Goal: Task Accomplishment & Management: Complete application form

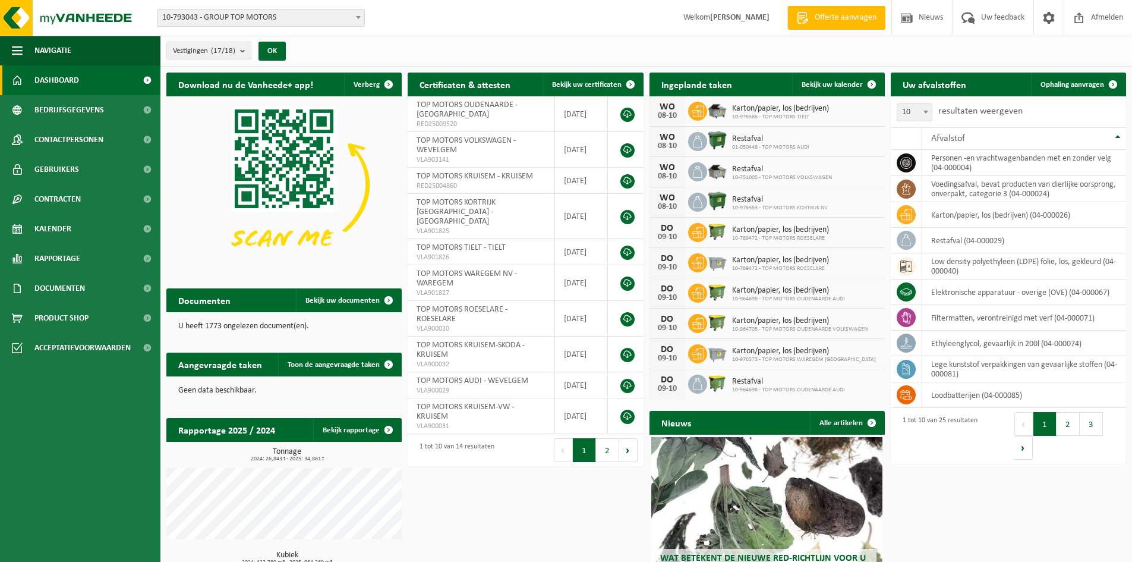
click at [343, 15] on span "10-793043 - GROUP TOP MOTORS" at bounding box center [261, 18] width 207 height 17
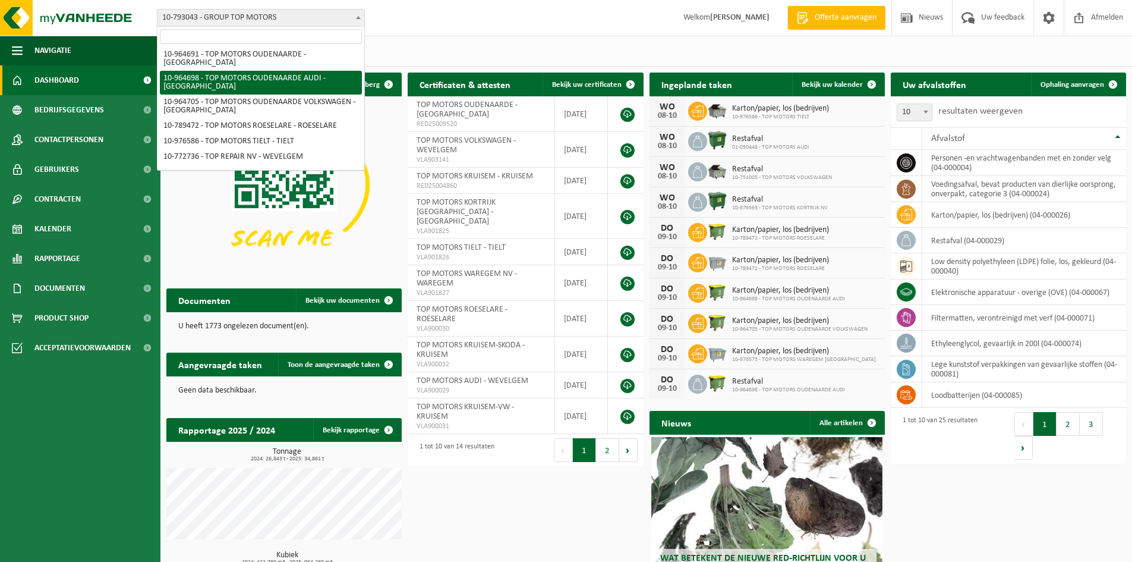
scroll to position [119, 0]
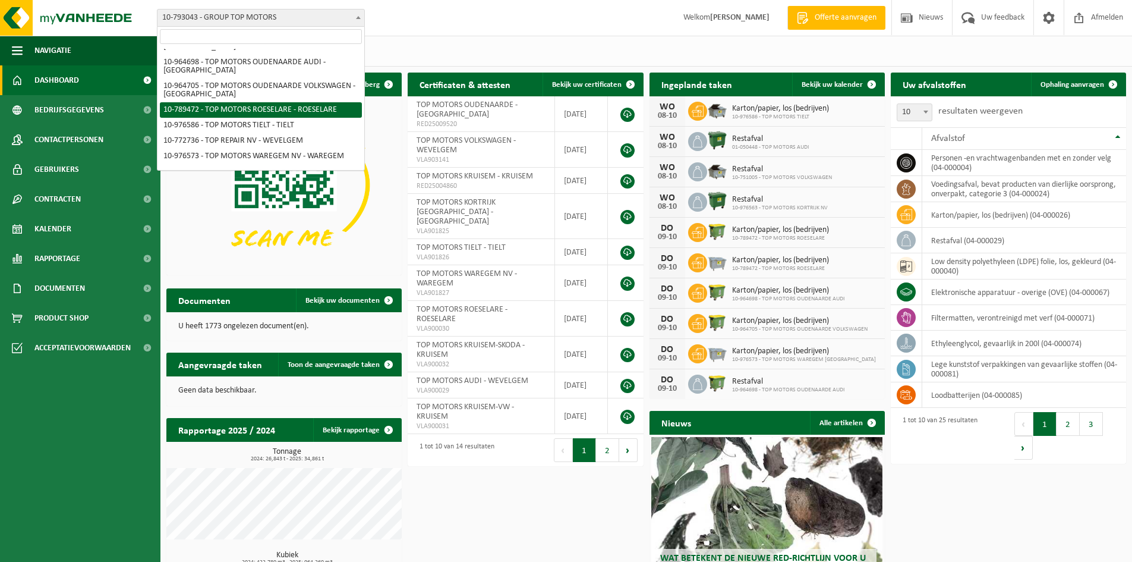
select select "29654"
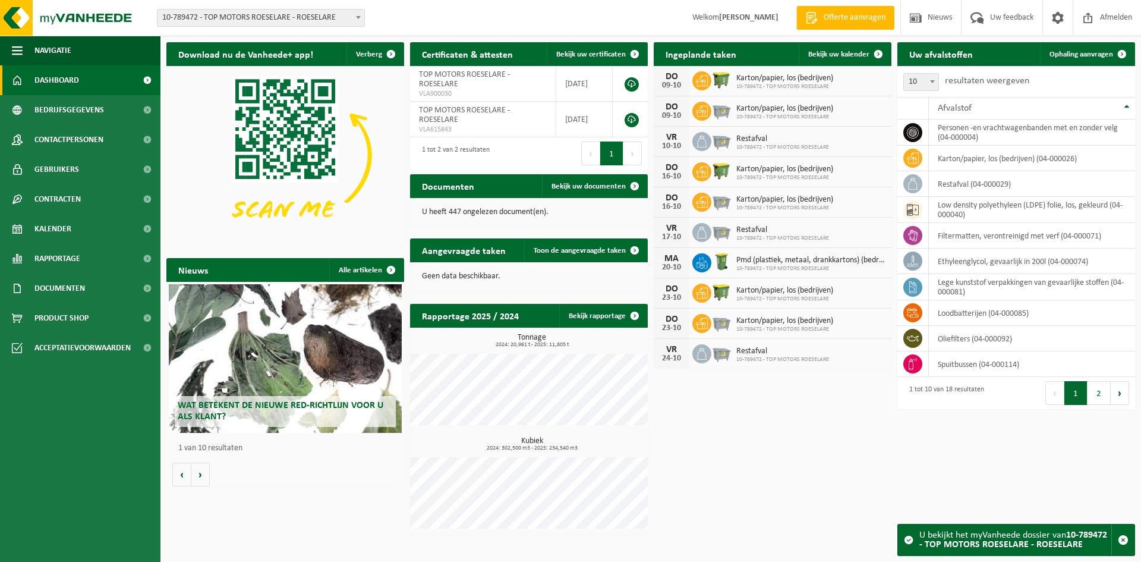
click at [972, 54] on h2 "Uw afvalstoffen" at bounding box center [940, 53] width 87 height 23
click at [67, 257] on span "Rapportage" at bounding box center [57, 259] width 46 height 30
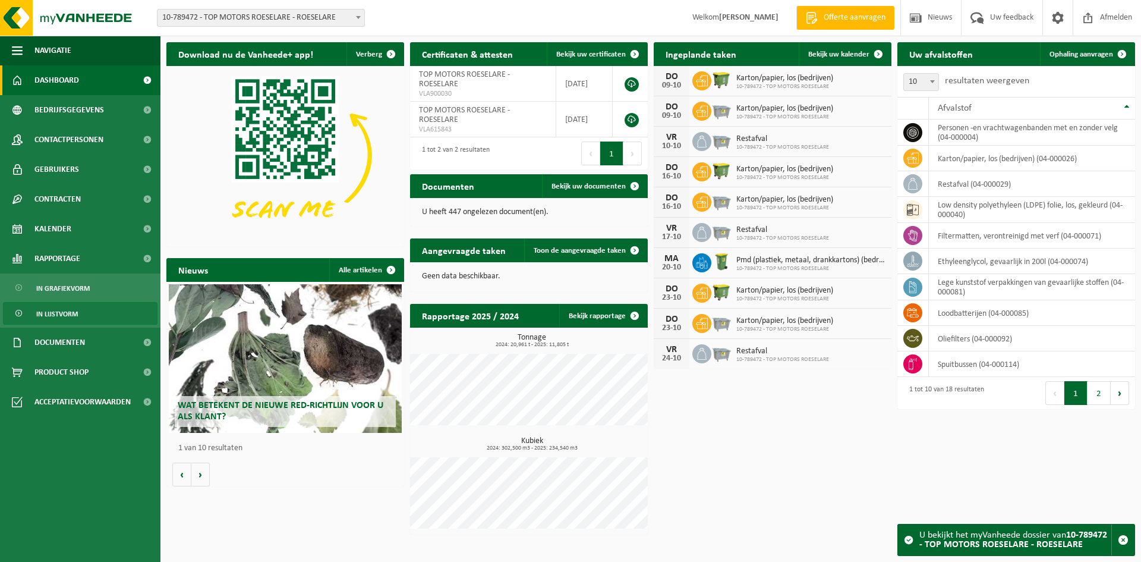
click at [70, 310] on span "In lijstvorm" at bounding box center [57, 314] width 42 height 23
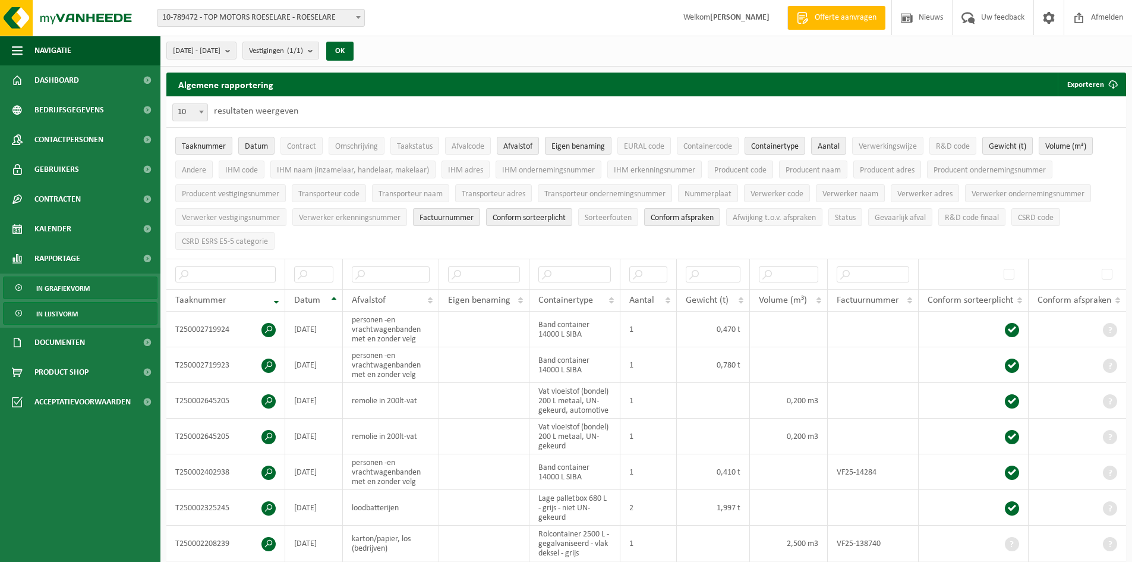
click at [67, 288] on span "In grafiekvorm" at bounding box center [62, 288] width 53 height 23
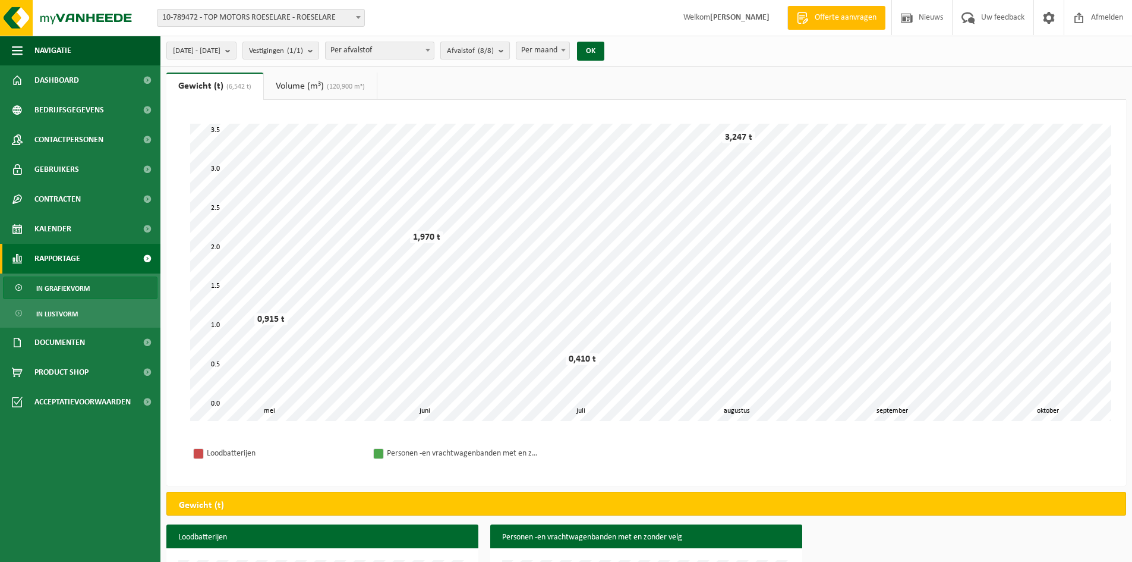
click at [510, 48] on button "Afvalstof (8/8)" at bounding box center [475, 51] width 70 height 18
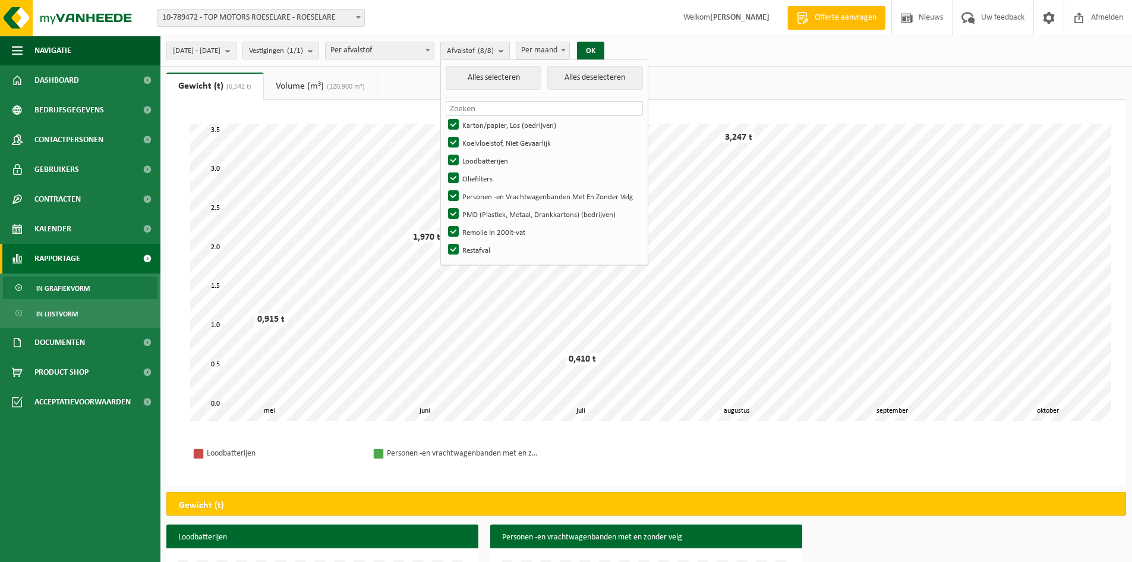
click at [746, 42] on div "2025-05-01 - 2025-10-08 Huidige maand Vorige maand Laatste 6 maanden Huidig jaa…" at bounding box center [646, 51] width 972 height 31
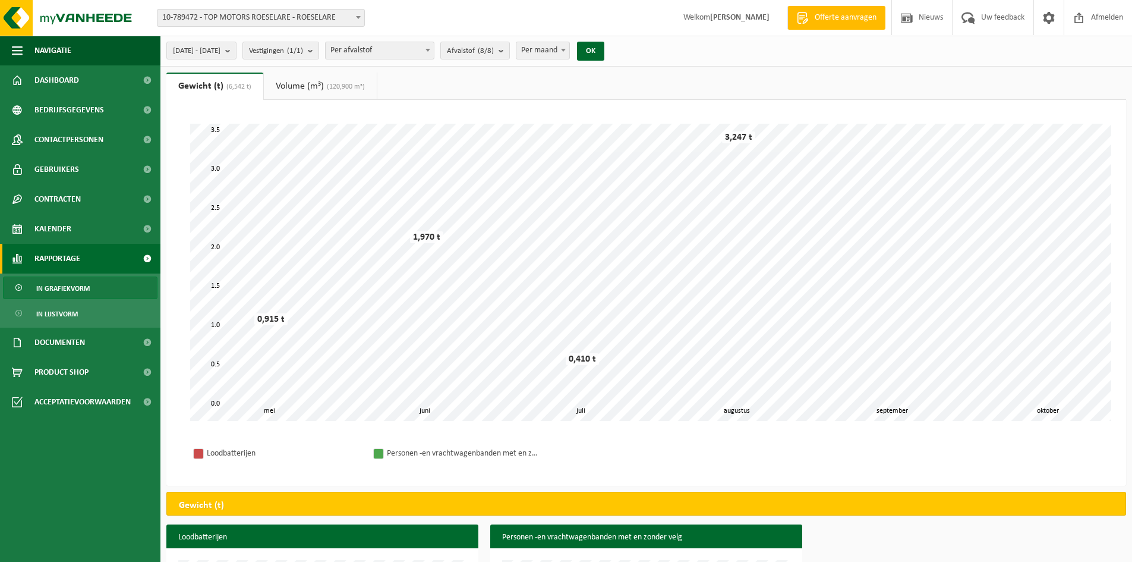
click at [326, 83] on link "Volume (m³) (120,900 m³)" at bounding box center [320, 86] width 113 height 27
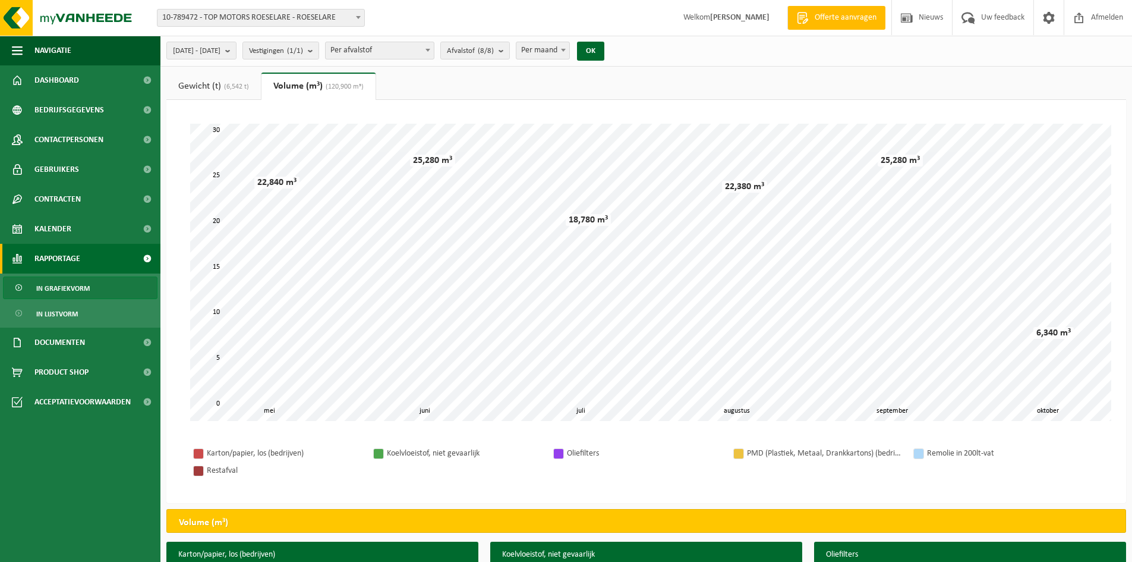
click at [449, 10] on div "Vestiging: 10-793043 - GROUP TOP MOTORS 10-976563 - TOP MOTORS KORTRIJK NV - KO…" at bounding box center [566, 18] width 1132 height 36
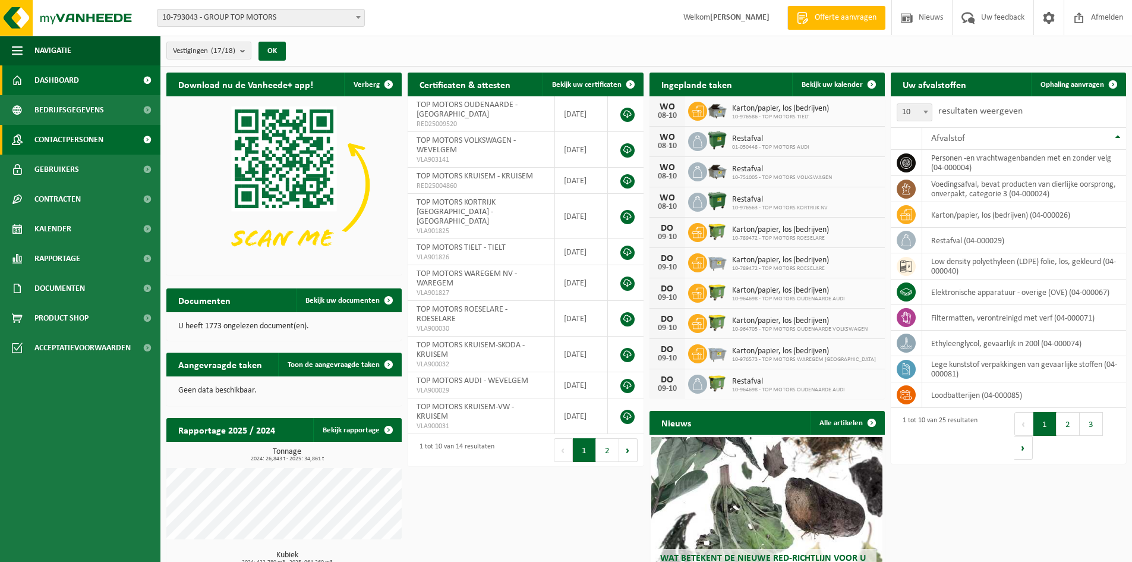
click at [87, 143] on span "Contactpersonen" at bounding box center [68, 140] width 69 height 30
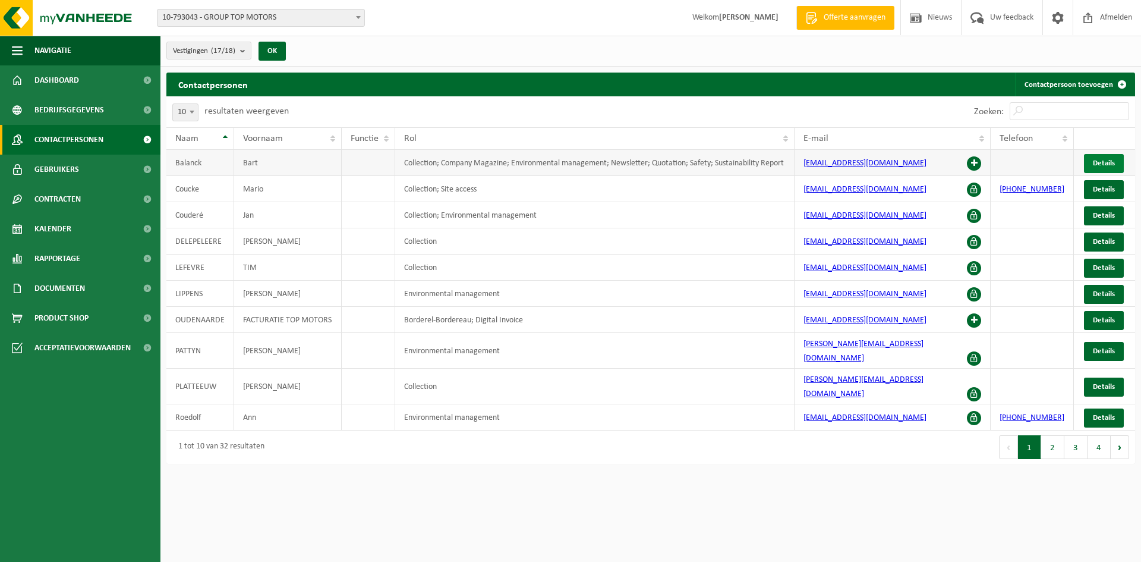
click at [1104, 163] on span "Details" at bounding box center [1104, 163] width 22 height 8
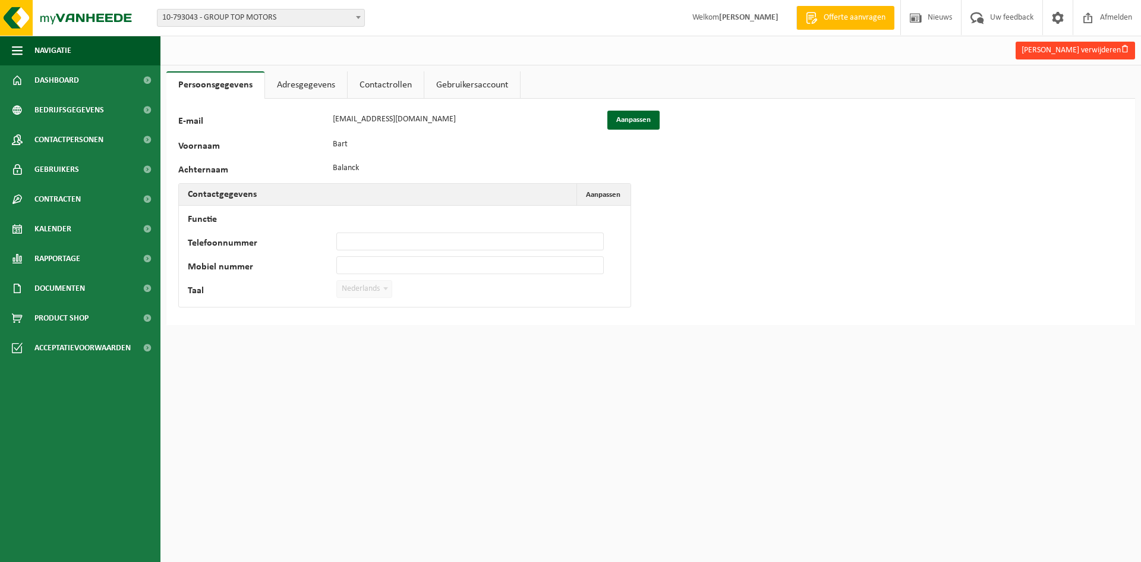
click at [1079, 48] on button "Bart Balanck verwijderen" at bounding box center [1075, 51] width 119 height 18
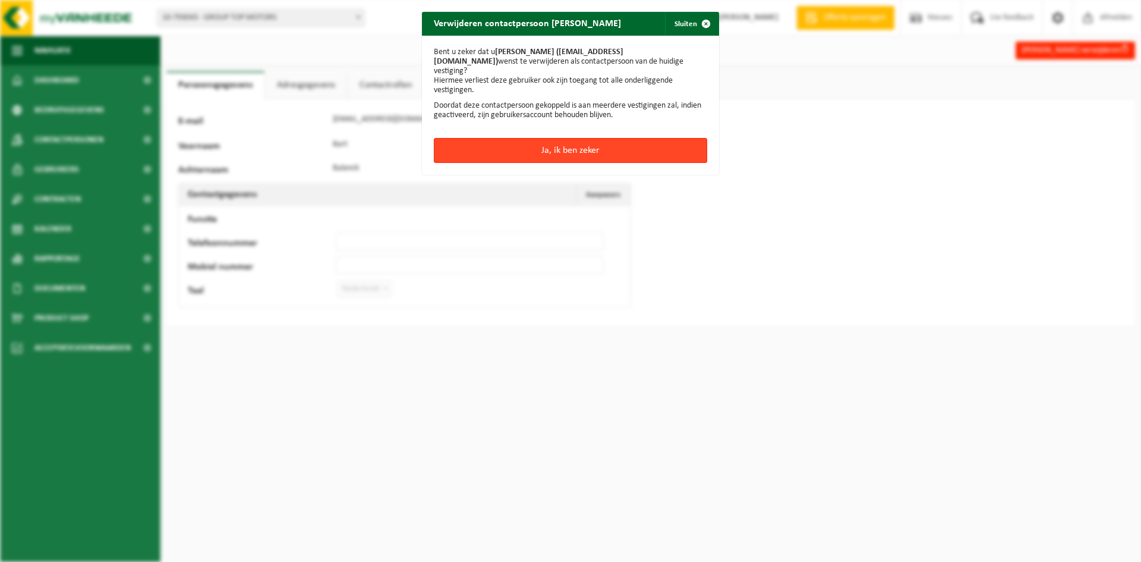
click at [574, 143] on button "Ja, ik ben zeker" at bounding box center [570, 150] width 273 height 25
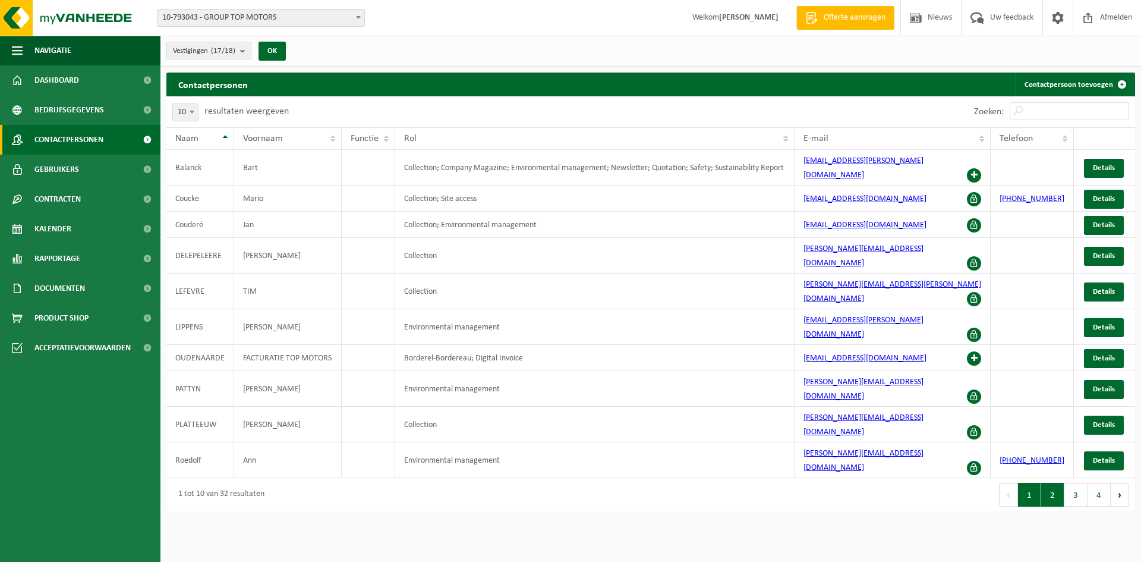
click at [1047, 483] on button "2" at bounding box center [1052, 495] width 23 height 24
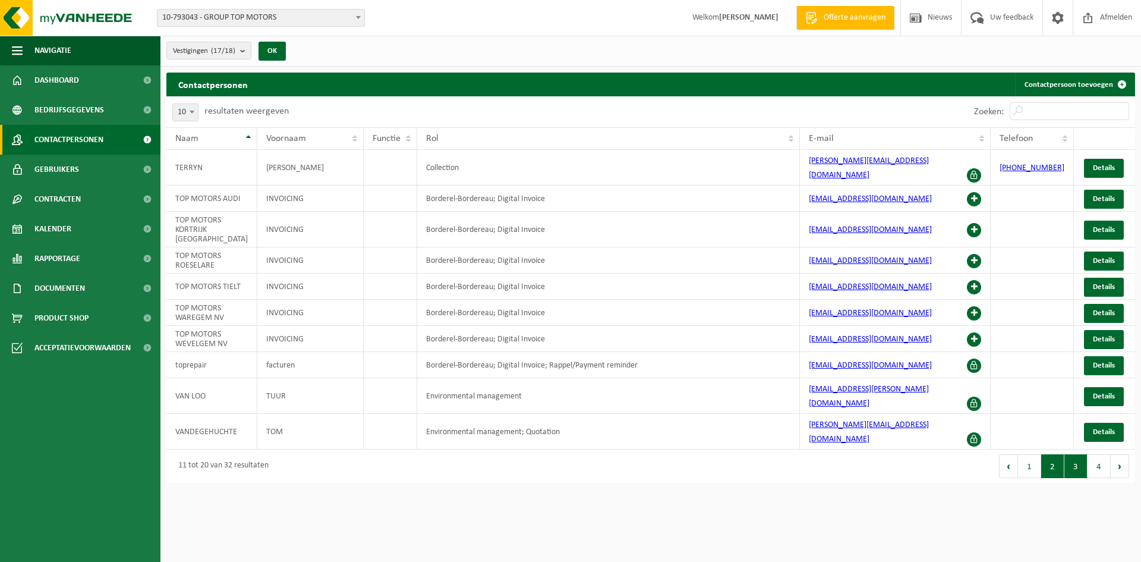
click at [1082, 454] on button "3" at bounding box center [1075, 466] width 23 height 24
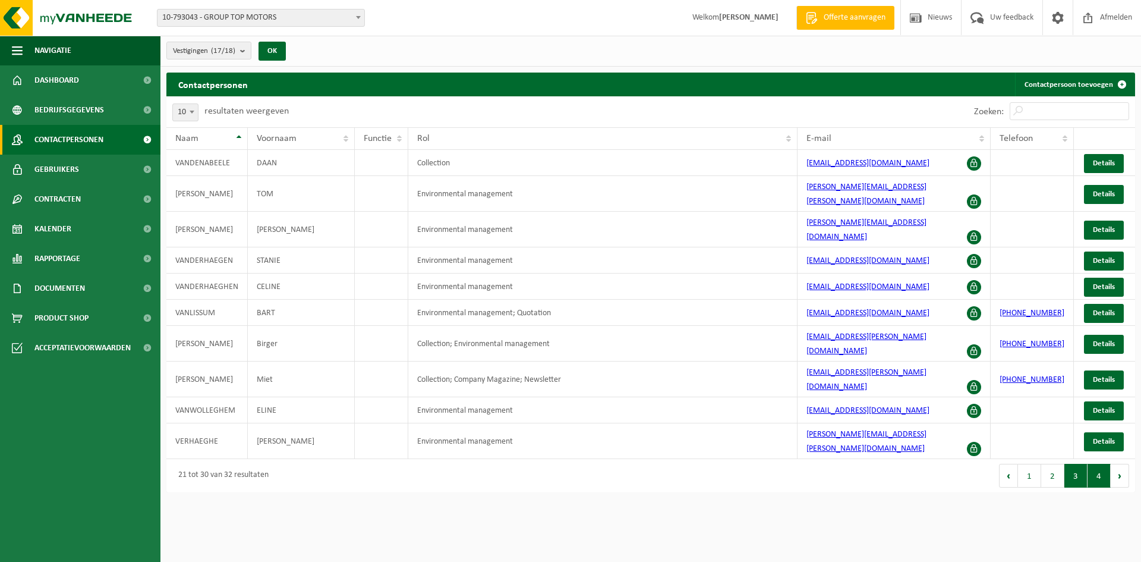
click at [1098, 464] on button "4" at bounding box center [1099, 476] width 23 height 24
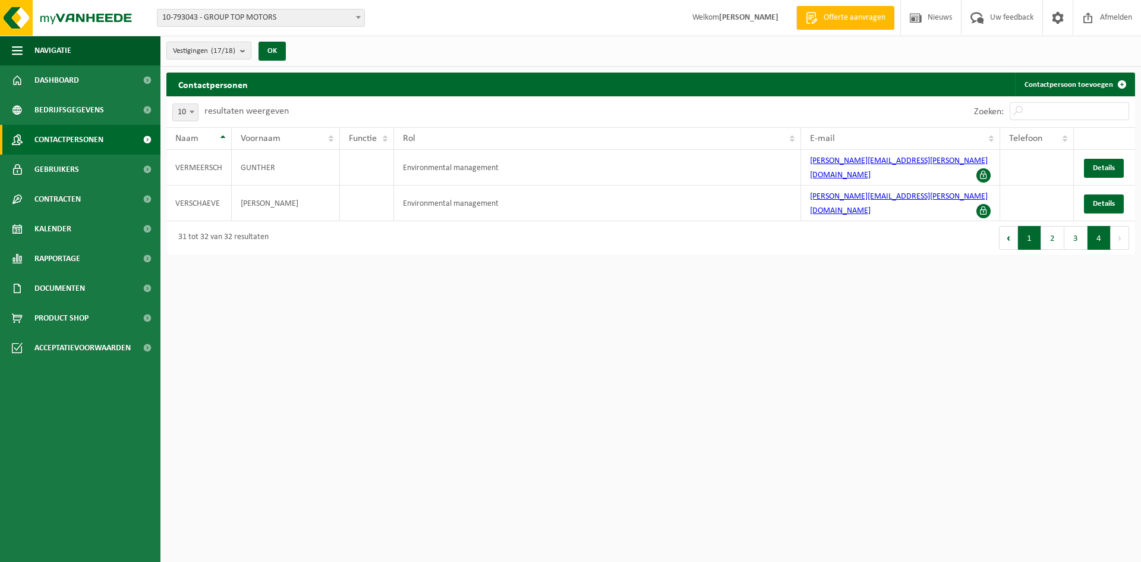
click at [1028, 226] on button "1" at bounding box center [1029, 238] width 23 height 24
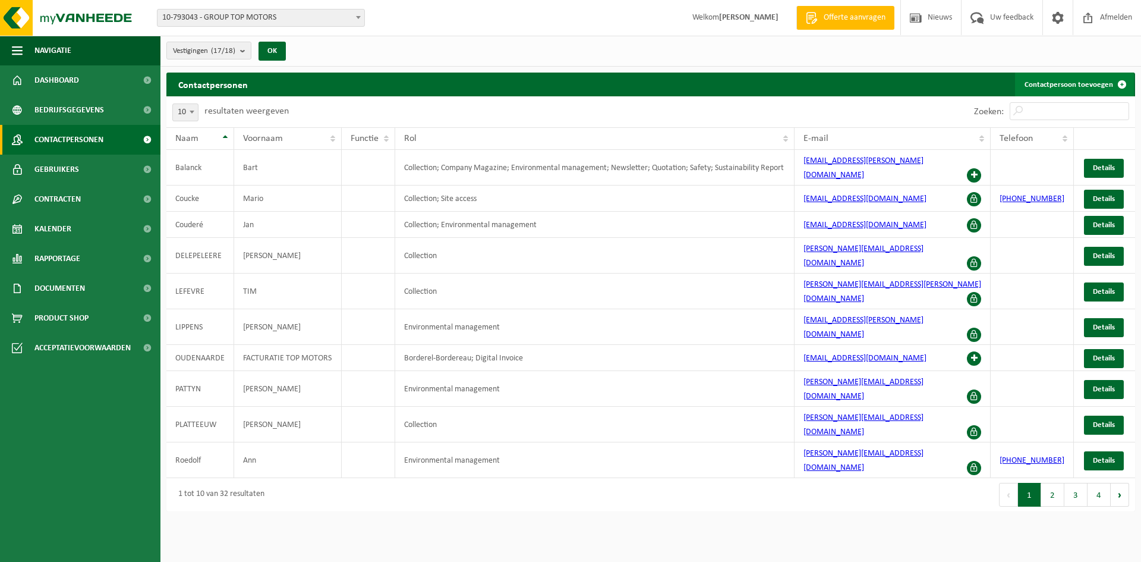
click at [1104, 88] on link "Contactpersoon toevoegen" at bounding box center [1074, 85] width 119 height 24
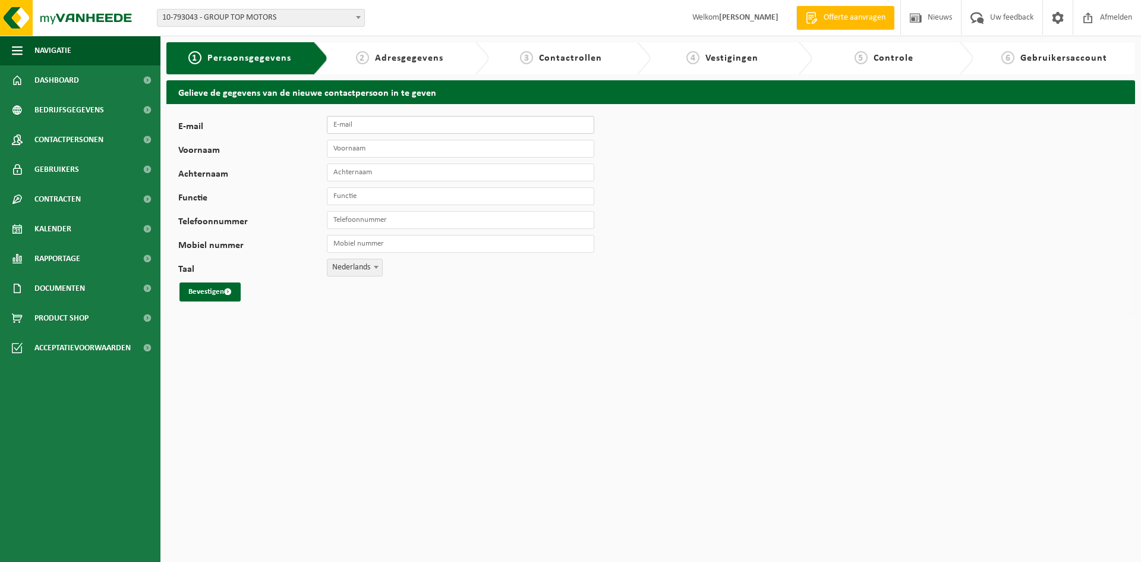
click at [408, 123] on input "E-mail" at bounding box center [460, 125] width 267 height 18
type input "[EMAIL_ADDRESS][DOMAIN_NAME]"
click at [418, 145] on input "Voornaam" at bounding box center [460, 149] width 267 height 18
type input "Bart"
type input "Vlerick"
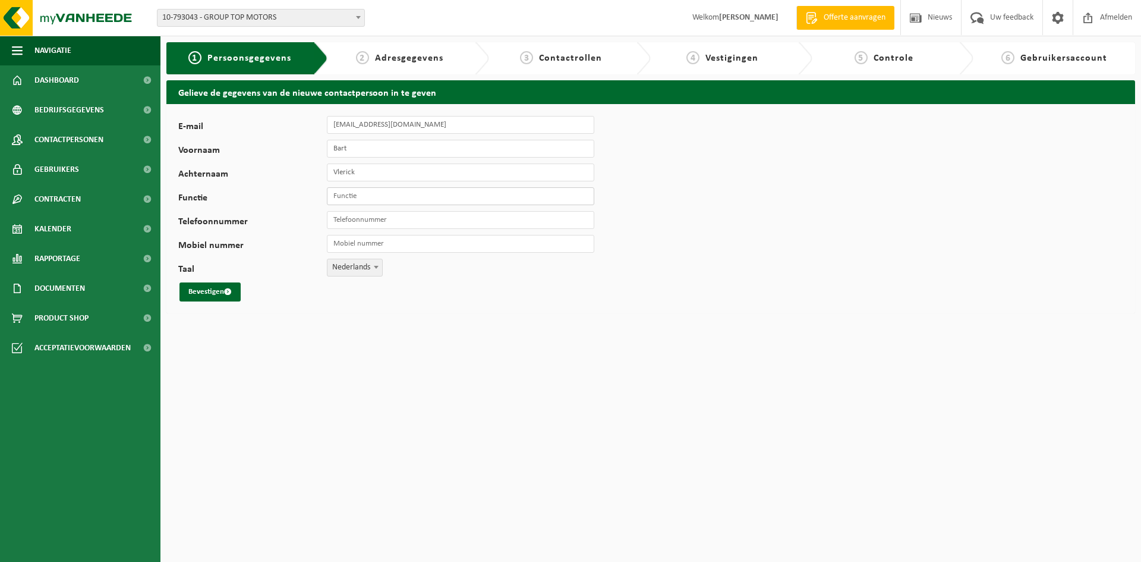
click at [364, 194] on input "Functie" at bounding box center [460, 196] width 267 height 18
click at [366, 223] on input "Telefoonnummer" at bounding box center [460, 220] width 267 height 18
click at [344, 245] on input "Mobiel nummer" at bounding box center [460, 244] width 267 height 18
click at [359, 222] on input "Telefoonnummer" at bounding box center [460, 220] width 267 height 18
click at [317, 295] on div "Bevestigen" at bounding box center [371, 291] width 386 height 19
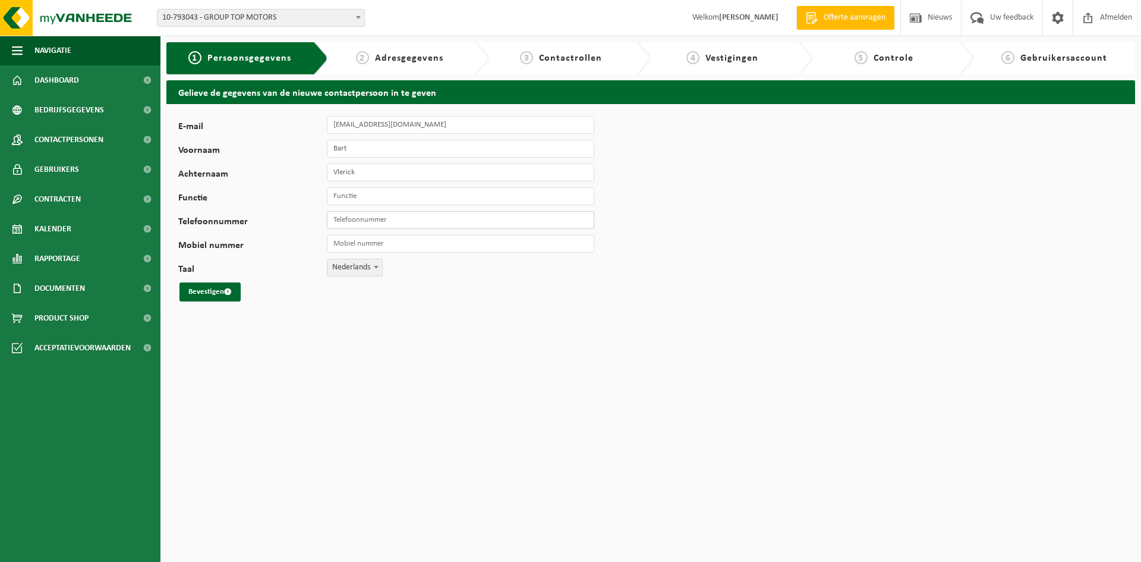
click at [364, 219] on input "Telefoonnummer" at bounding box center [460, 220] width 267 height 18
click at [346, 222] on input "Telefoonnummer" at bounding box center [460, 220] width 267 height 18
type input "0479370297"
drag, startPoint x: 380, startPoint y: 218, endPoint x: 310, endPoint y: 215, distance: 70.2
click at [310, 215] on div "Telefoonnummer 0479370297" at bounding box center [392, 220] width 428 height 18
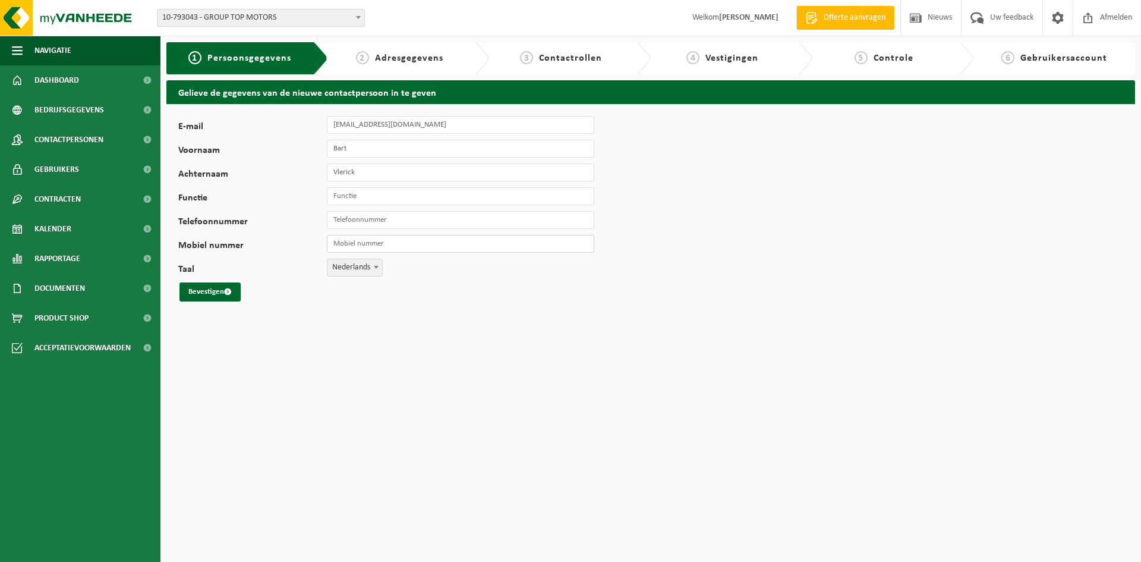
click at [344, 240] on input "Mobiel nummer" at bounding box center [460, 244] width 267 height 18
paste input "0479370297"
type input "0479370297"
click at [329, 343] on html "Vestiging: 10-793043 - GROUP TOP MOTORS 10-976563 - TOP MOTORS KORTRIJK NV - KO…" at bounding box center [570, 281] width 1141 height 562
click at [226, 293] on span "submit" at bounding box center [228, 292] width 8 height 8
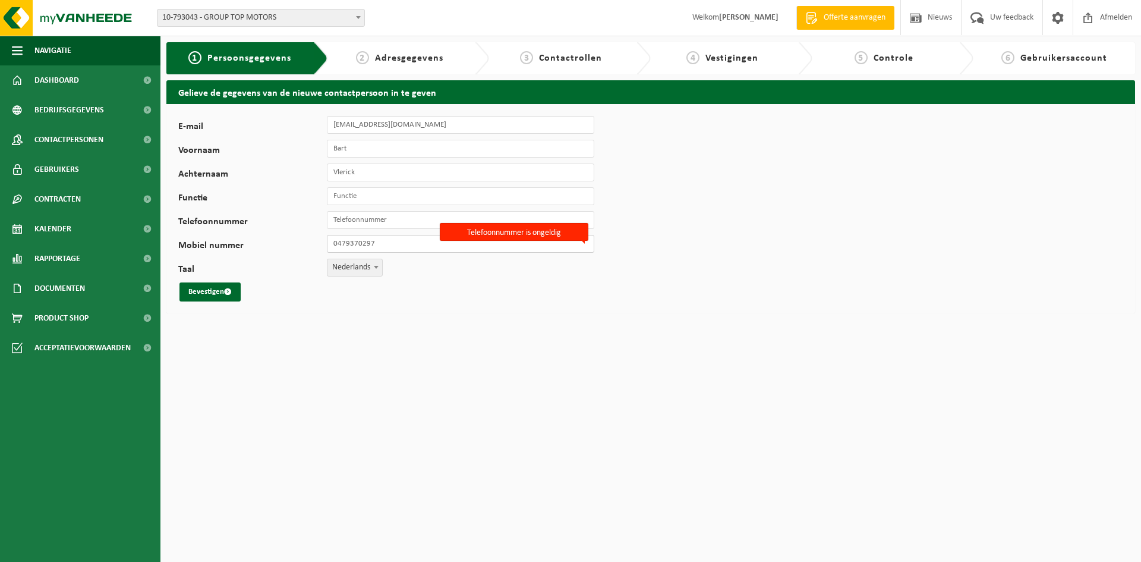
click at [337, 243] on input "0479370297" at bounding box center [460, 244] width 267 height 18
type input "[PHONE_NUMBER]"
click at [208, 289] on button "Bevestigen" at bounding box center [209, 291] width 61 height 19
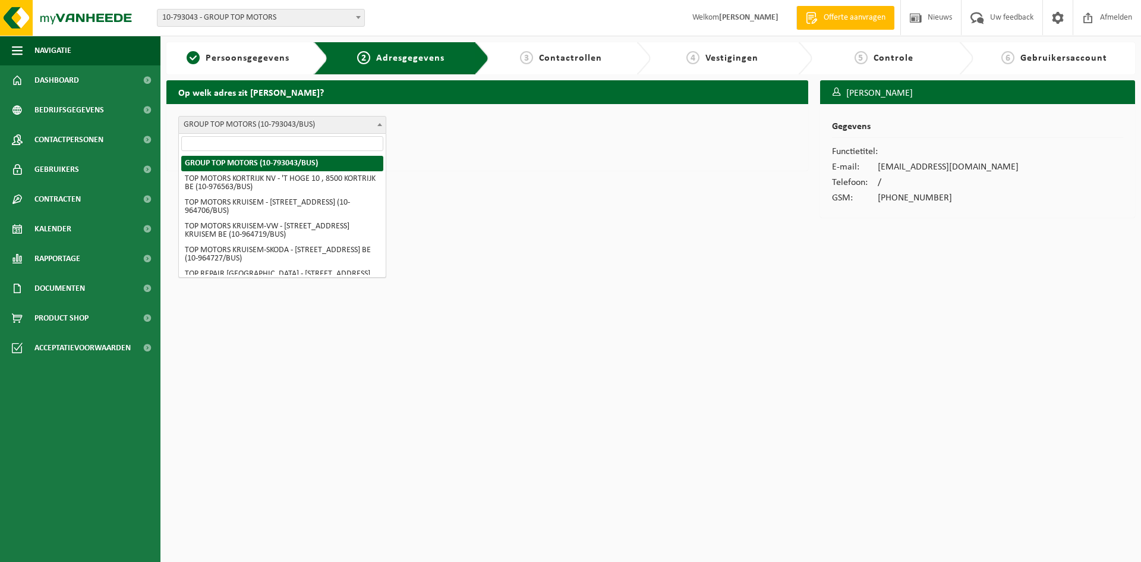
click at [345, 124] on span "GROUP TOP MOTORS (10-793043/BUS)" at bounding box center [282, 124] width 207 height 17
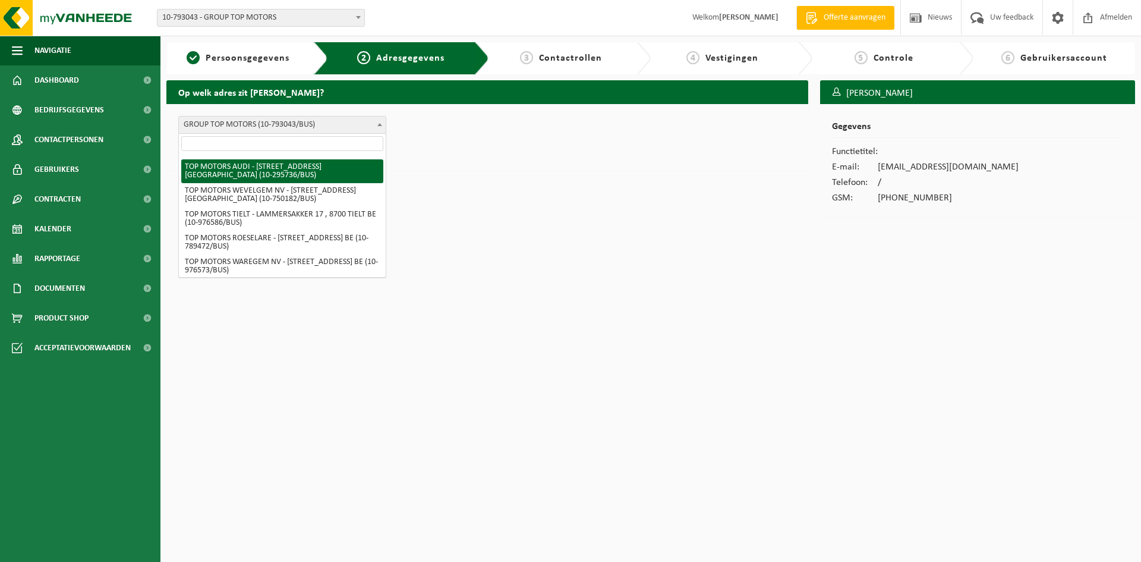
scroll to position [238, 0]
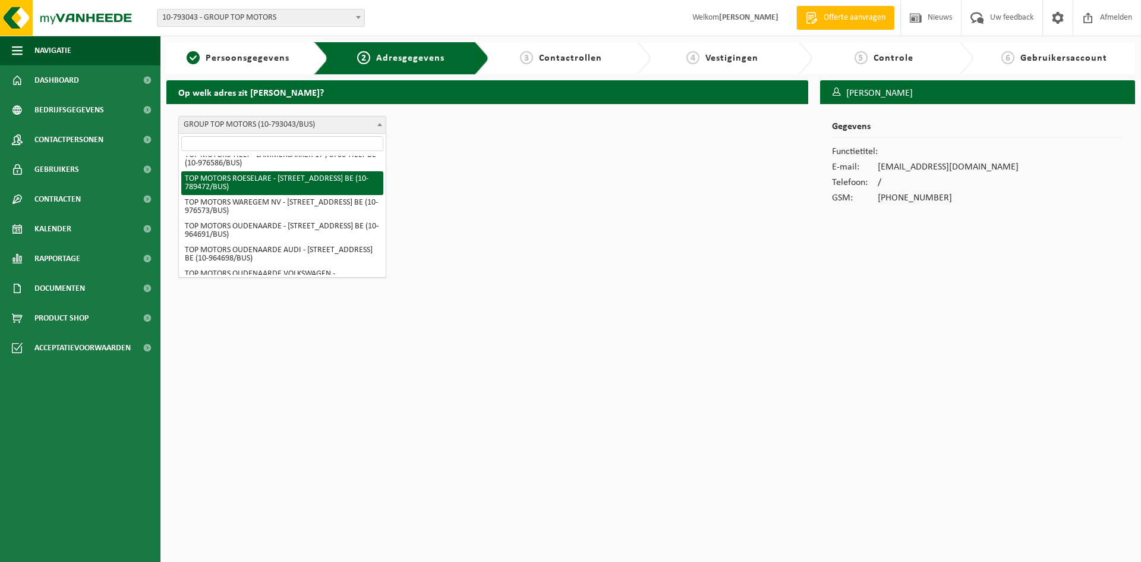
select select "110590"
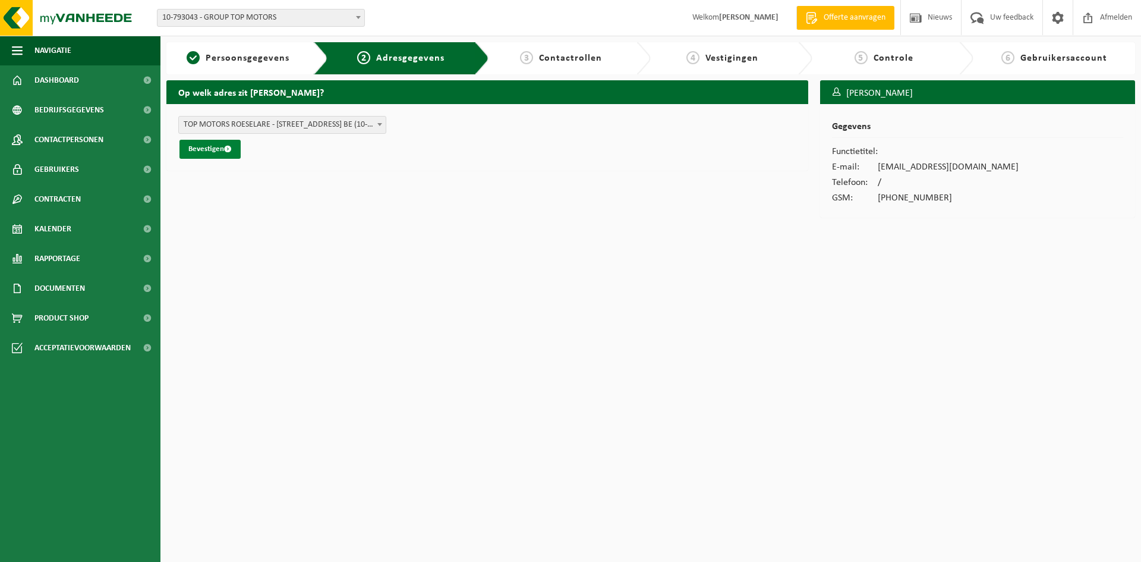
click at [225, 154] on button "Bevestigen" at bounding box center [209, 149] width 61 height 19
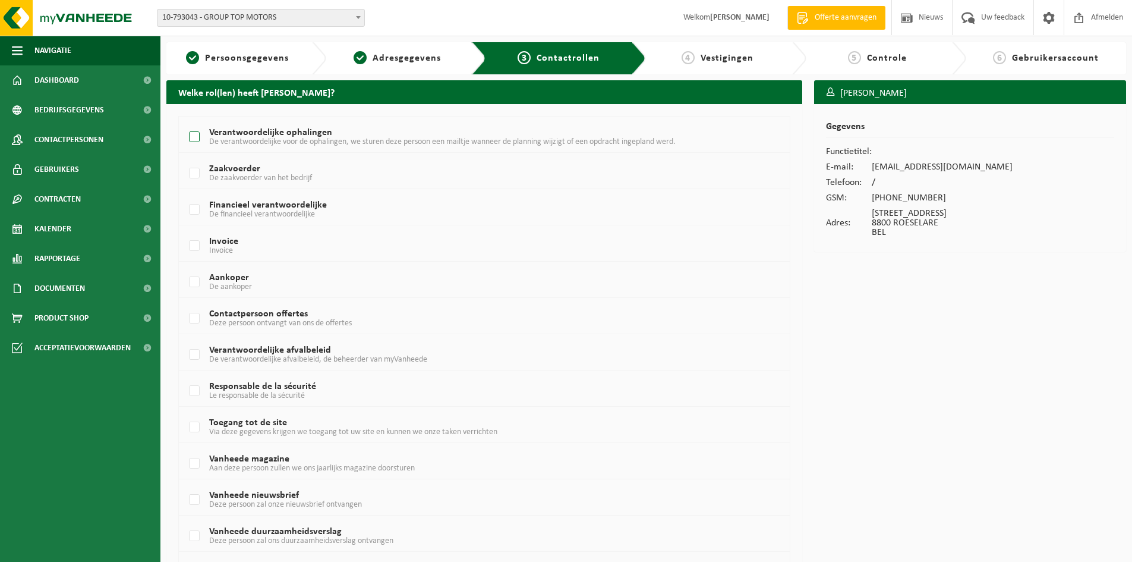
click at [195, 137] on label "Verantwoordelijke ophalingen De verantwoordelijke voor de ophalingen, we sturen…" at bounding box center [459, 137] width 544 height 18
click at [185, 122] on input "Verantwoordelijke ophalingen De verantwoordelijke voor de ophalingen, we sturen…" at bounding box center [184, 122] width 1 height 1
checkbox input "true"
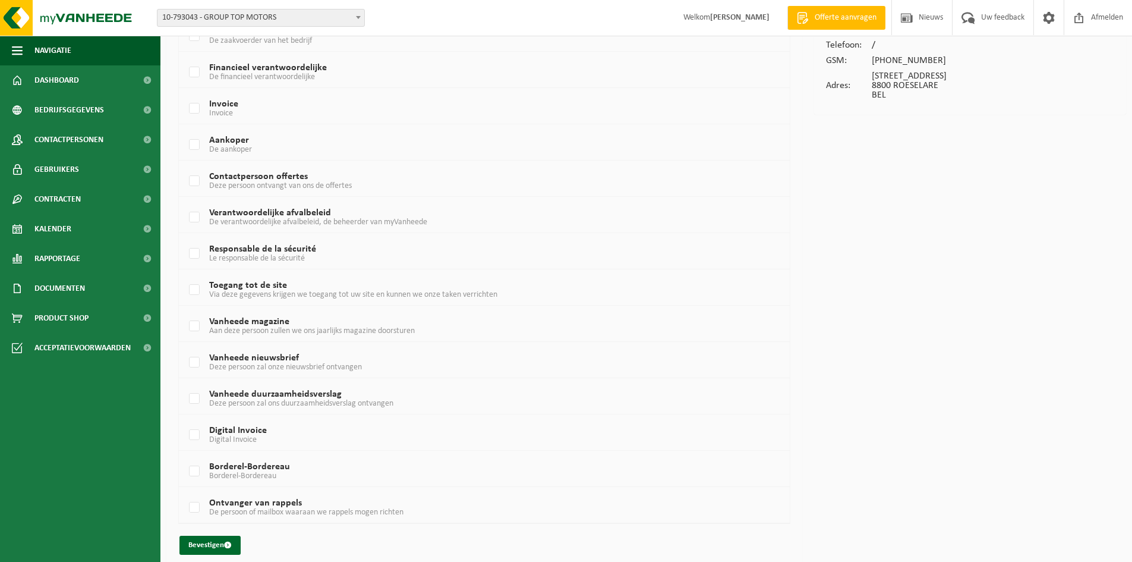
scroll to position [147, 0]
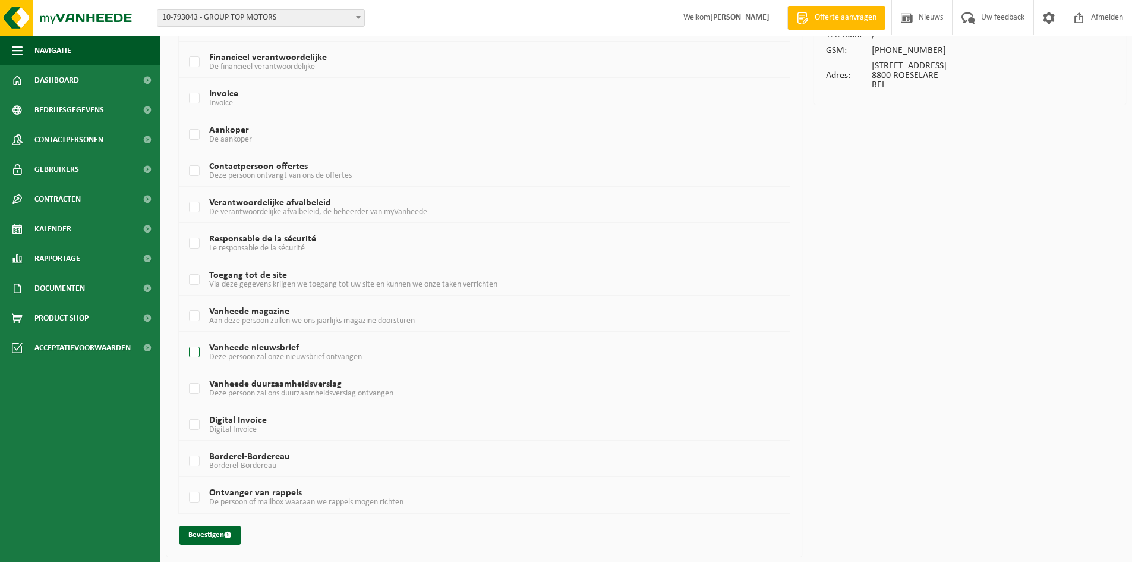
click at [193, 357] on label "Vanheede nieuwsbrief Deze persoon zal onze nieuwsbrief ontvangen" at bounding box center [459, 353] width 544 height 18
click at [185, 338] on input "Vanheede nieuwsbrief Deze persoon zal onze nieuwsbrief ontvangen" at bounding box center [184, 337] width 1 height 1
checkbox input "true"
click at [206, 533] on button "Bevestigen" at bounding box center [209, 534] width 61 height 19
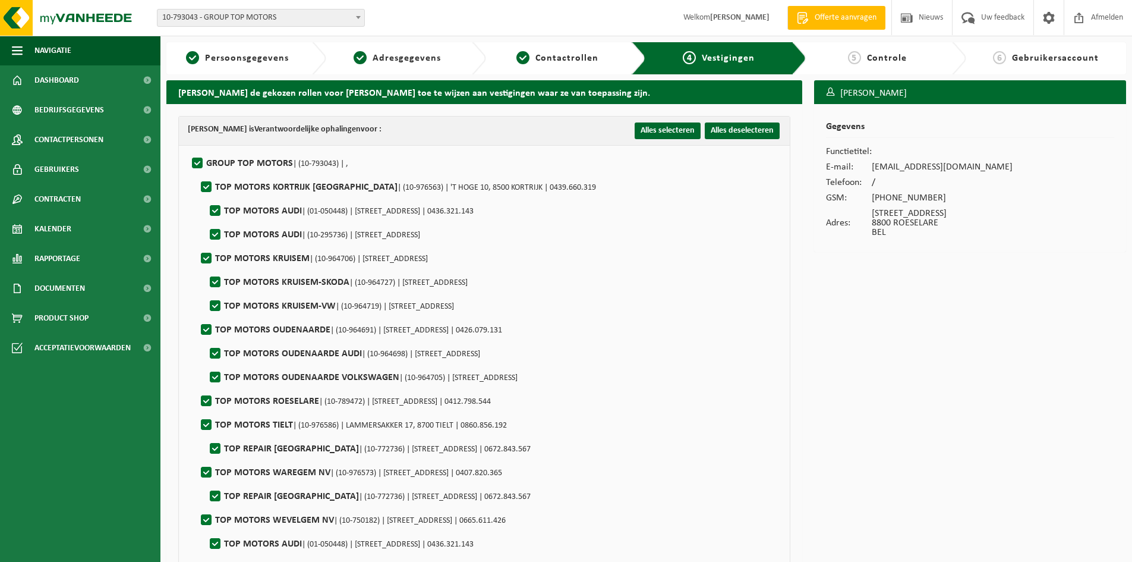
click at [198, 159] on label"] "GROUP TOP MOTORS | (10-793043) | ," at bounding box center [269, 164] width 159 height 18
click at [188, 149] on input "GROUP TOP MOTORS | (10-793043) | ," at bounding box center [187, 148] width 1 height 1
checkbox input "false"
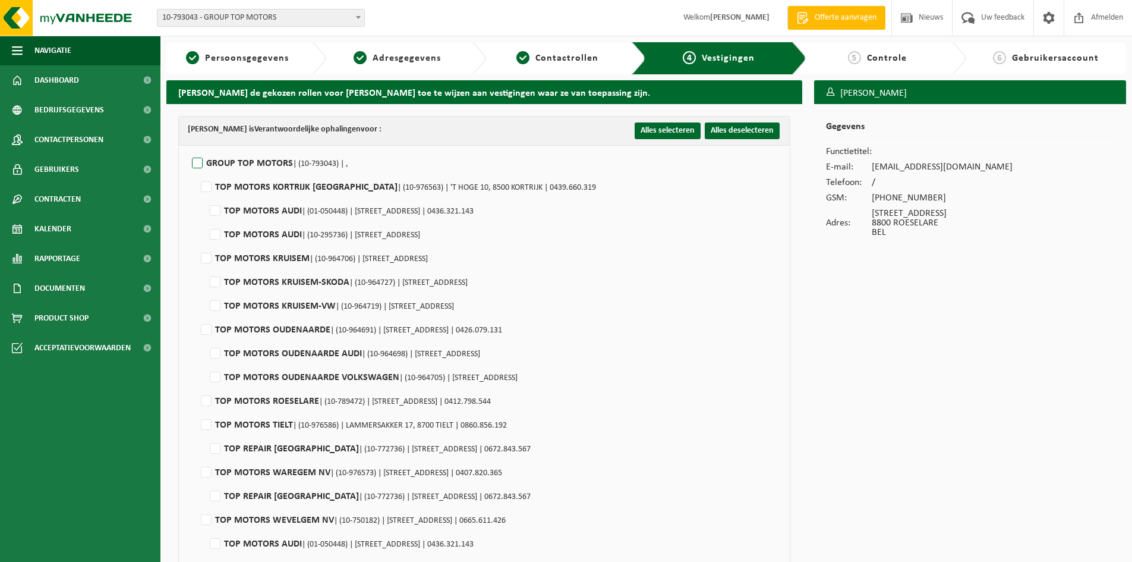
checkbox input "false"
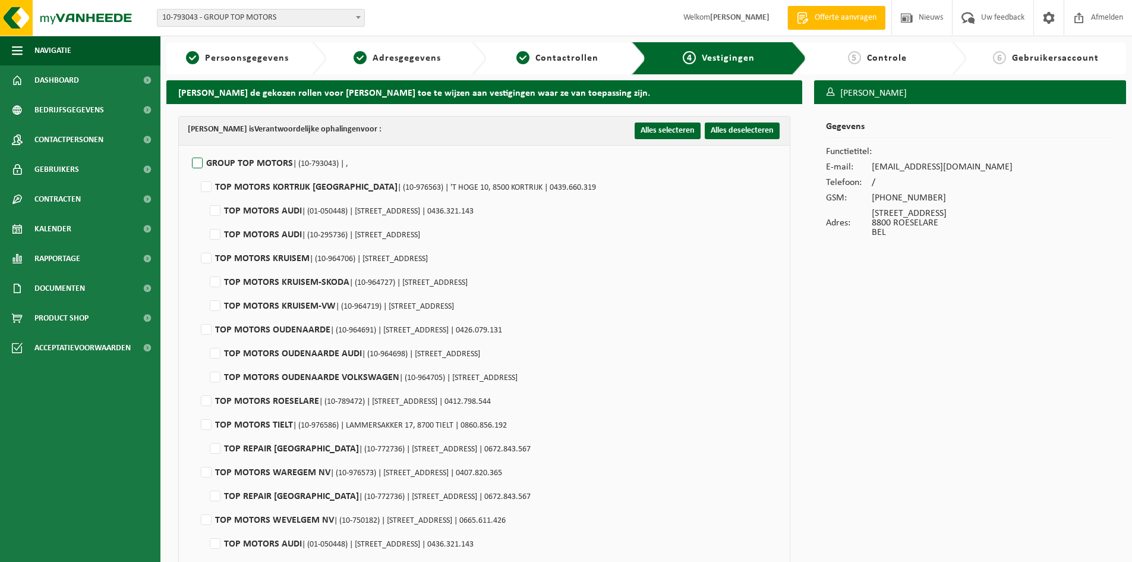
checkbox input "false"
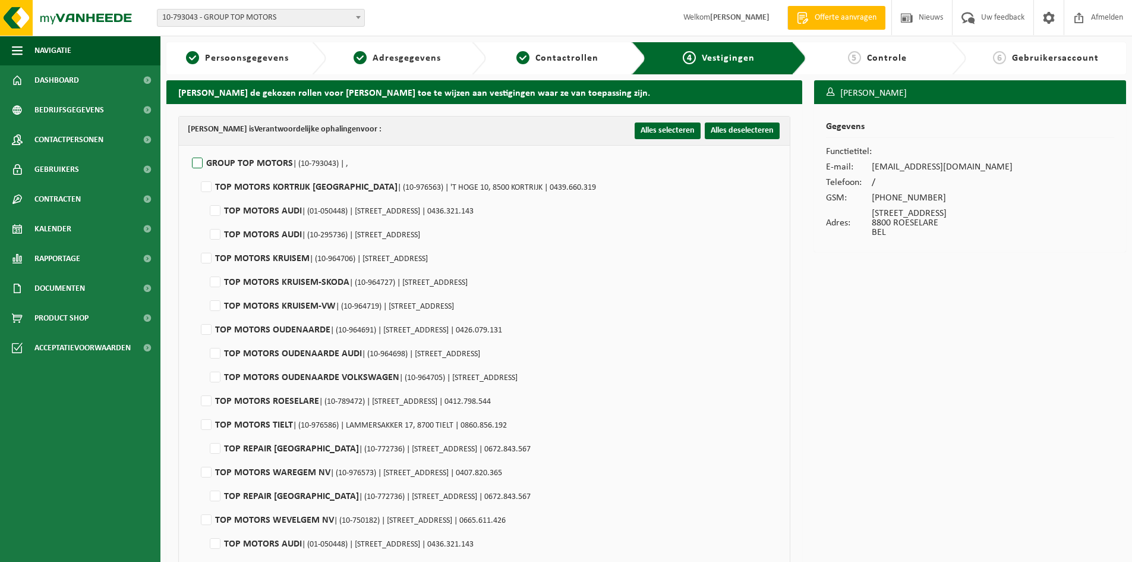
checkbox input "false"
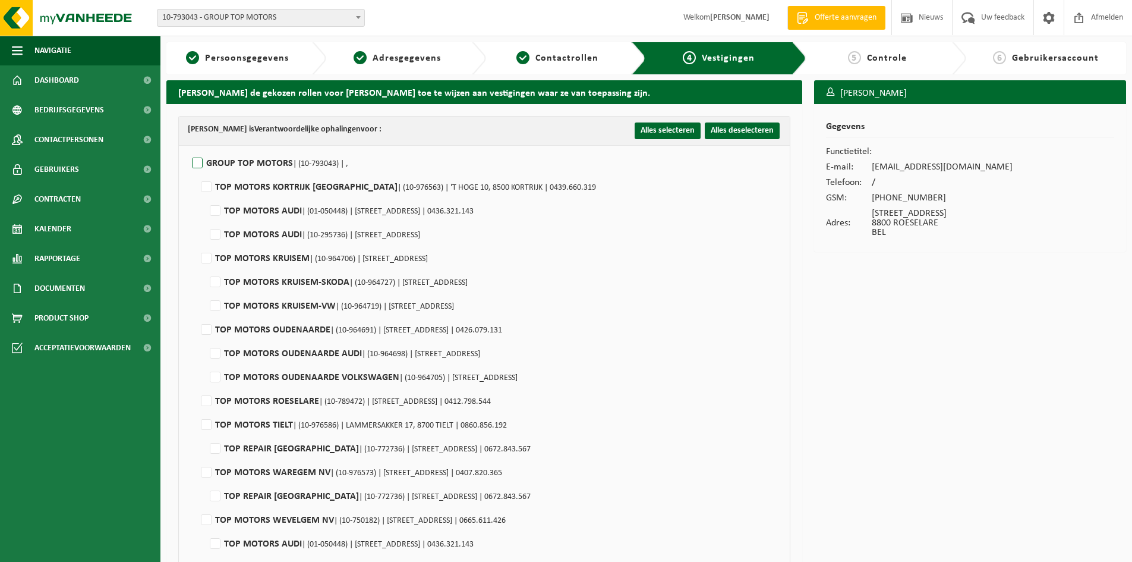
checkbox input "false"
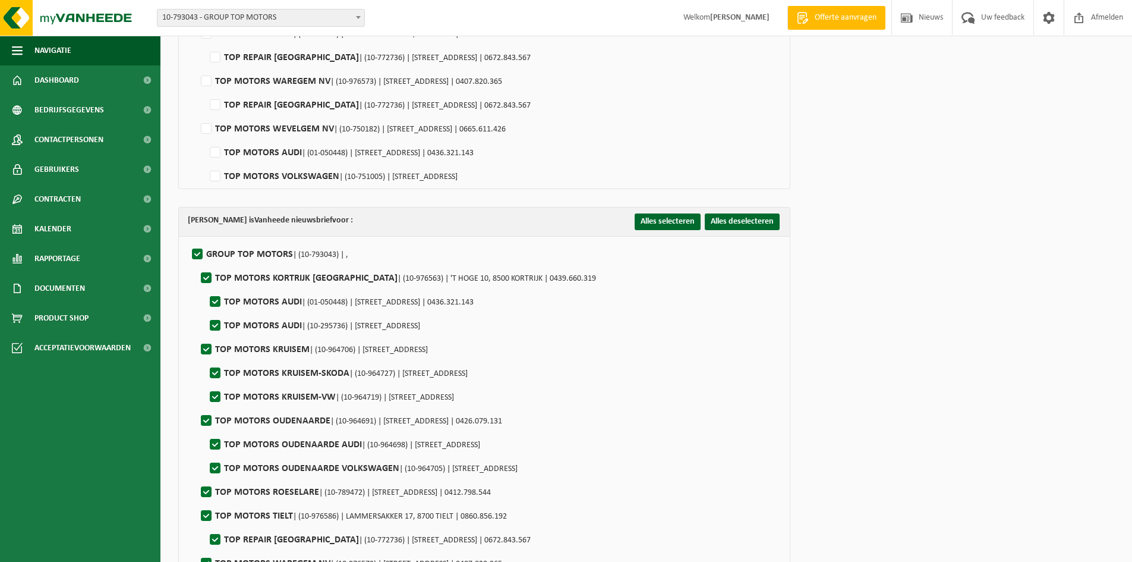
scroll to position [416, 0]
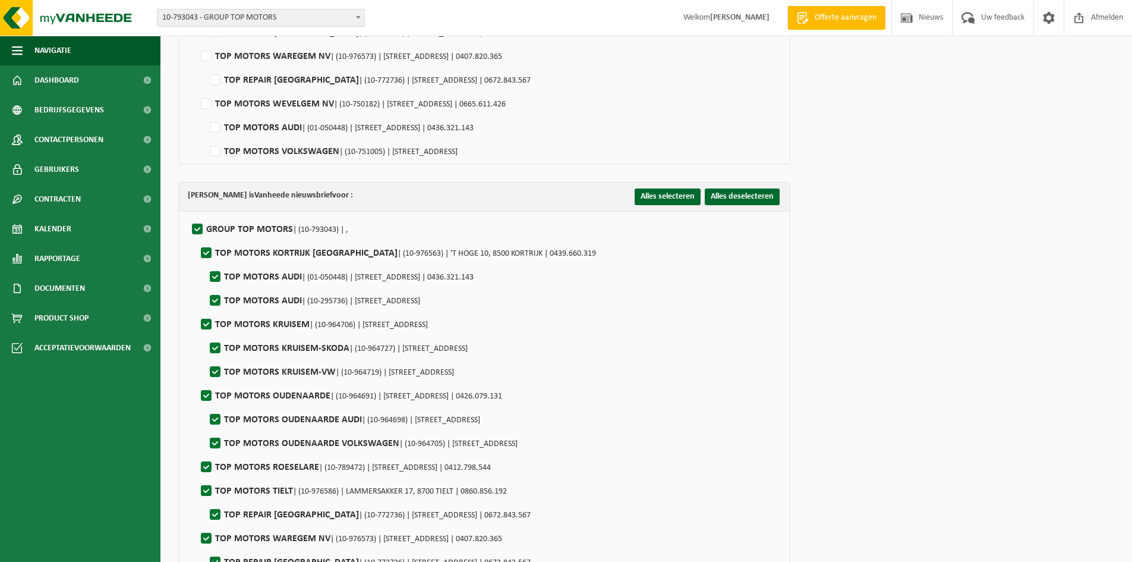
click at [196, 221] on label"] "GROUP TOP MOTORS | (10-793043) | ," at bounding box center [269, 230] width 159 height 18
click at [188, 215] on input "GROUP TOP MOTORS | (10-793043) | ," at bounding box center [187, 214] width 1 height 1
checkbox input "false"
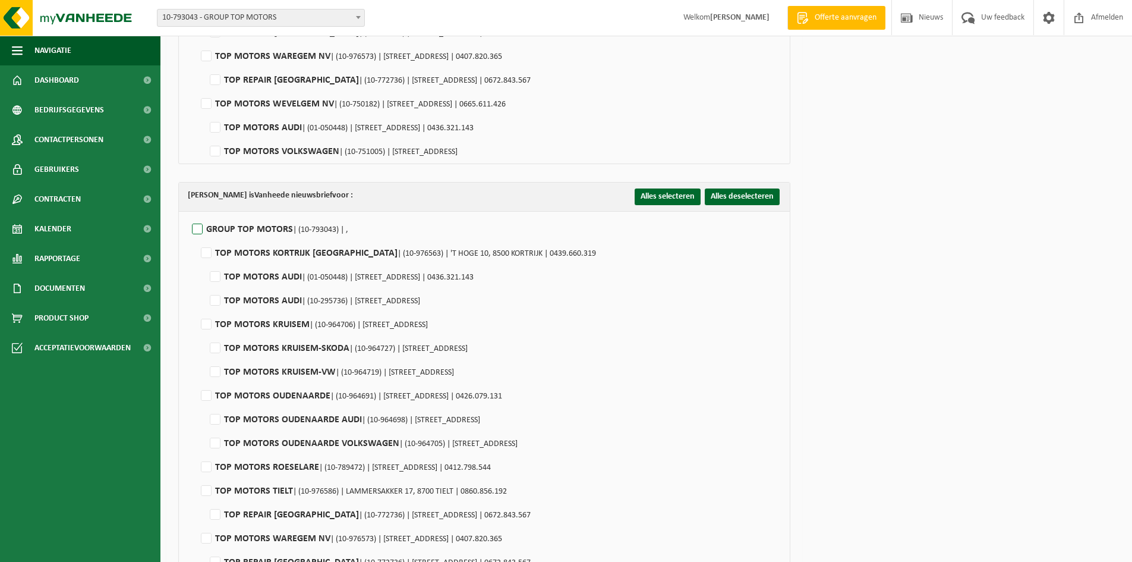
checkbox input "false"
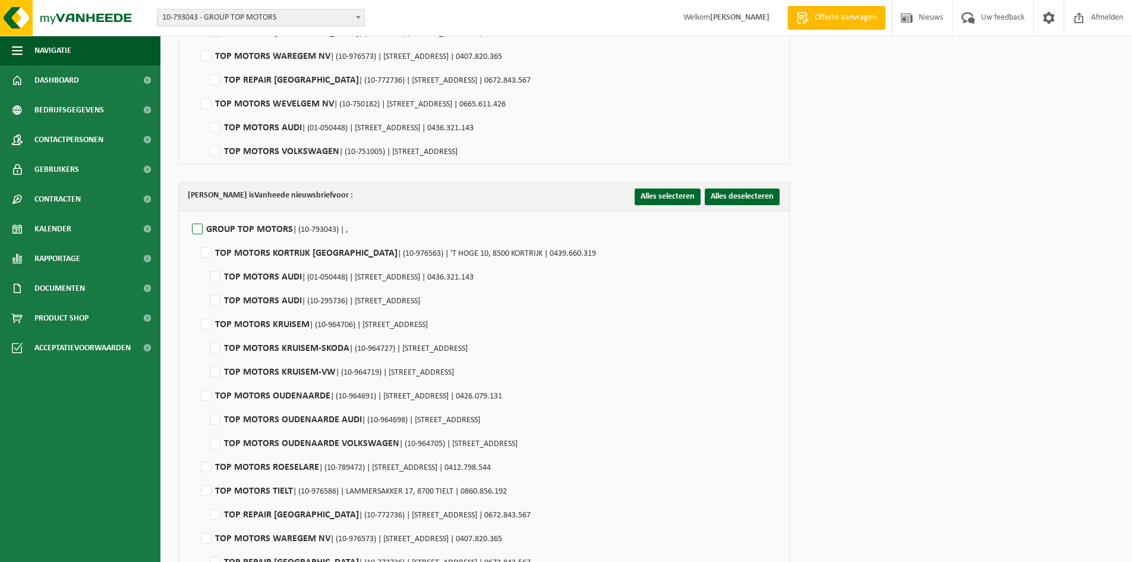
checkbox input "false"
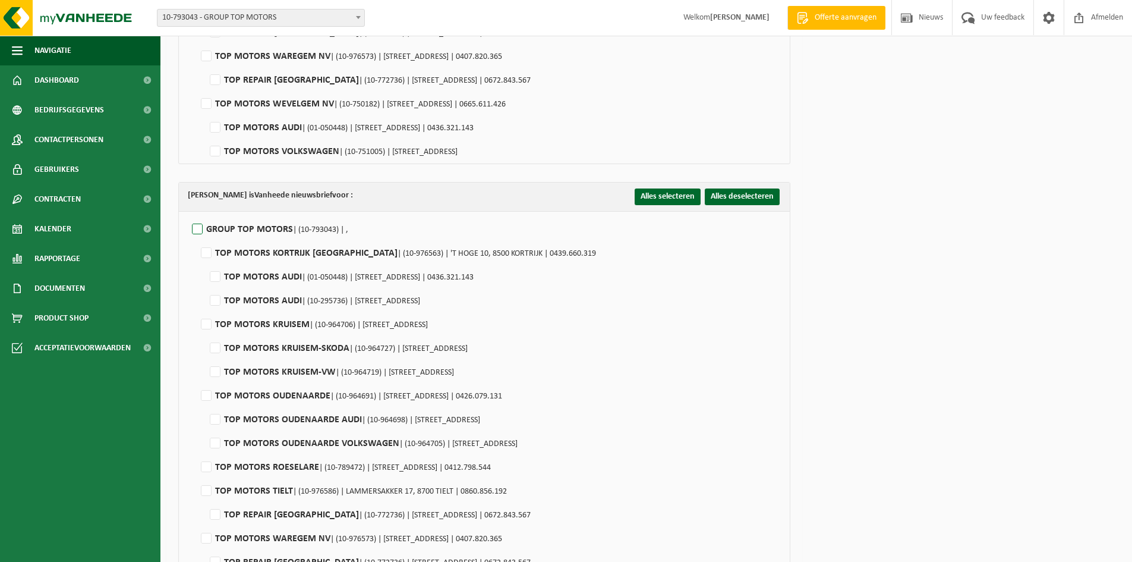
checkbox input "false"
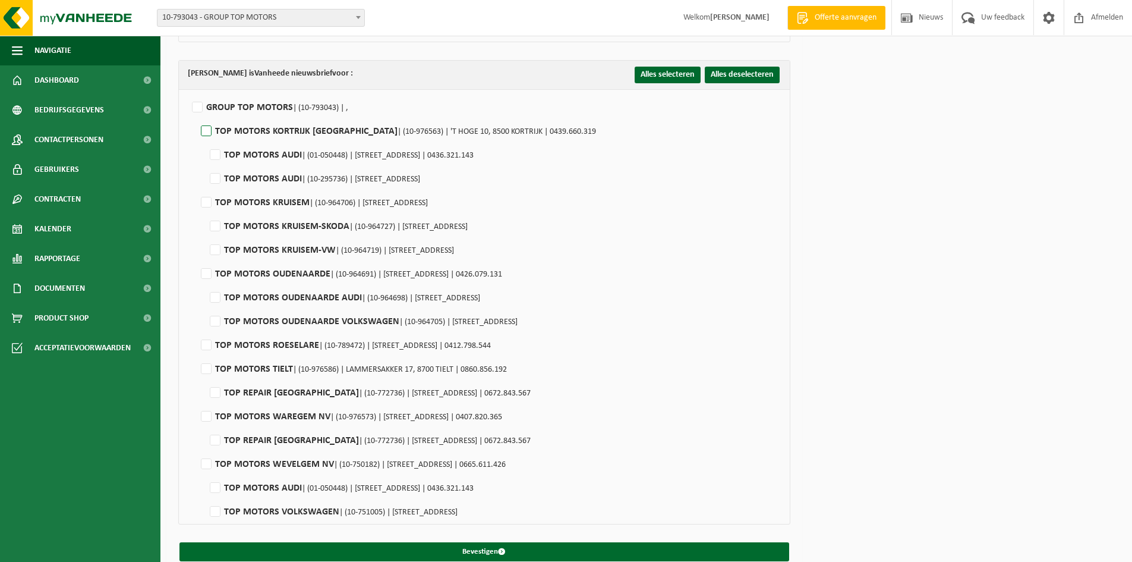
scroll to position [553, 0]
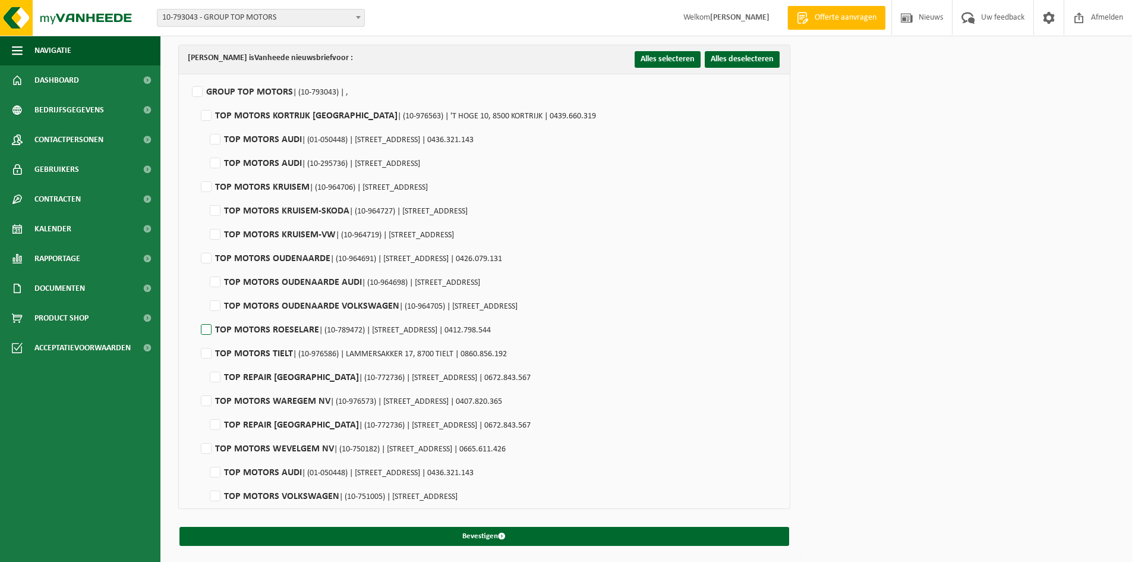
click at [208, 330] on label"] "TOP MOTORS ROESELARE | (10-789472) | TOPWEG 1, 8800 ROESELARE | 0412.798.544" at bounding box center [345, 330] width 292 height 18
click at [197, 315] on input "TOP MOTORS ROESELARE | (10-789472) | TOPWEG 1, 8800 ROESELARE | 0412.798.544" at bounding box center [196, 314] width 1 height 1
checkbox input "true"
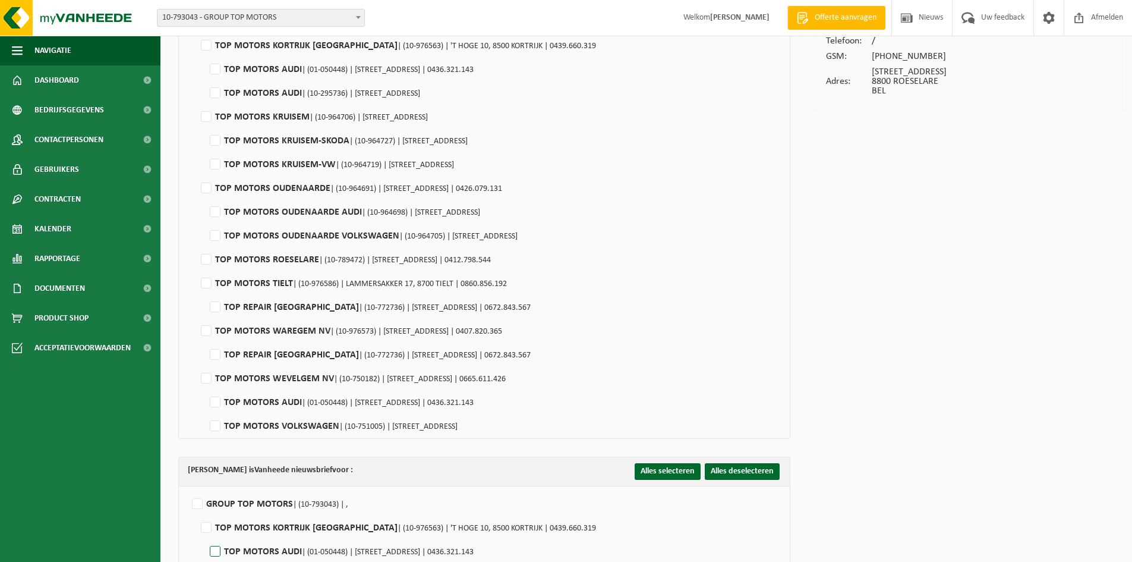
scroll to position [137, 0]
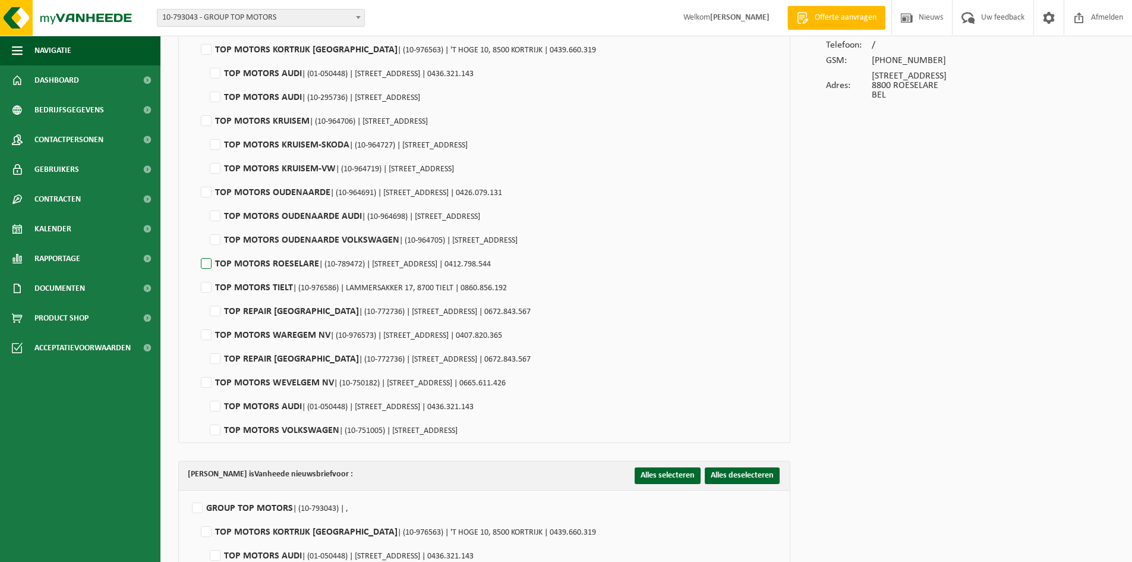
click at [203, 260] on label"] "TOP MOTORS ROESELARE | (10-789472) | TOPWEG 1, 8800 ROESELARE | 0412.798.544" at bounding box center [345, 264] width 292 height 18
click at [197, 249] on input "TOP MOTORS ROESELARE | (10-789472) | TOPWEG 1, 8800 ROESELARE | 0412.798.544" at bounding box center [196, 248] width 1 height 1
checkbox input "true"
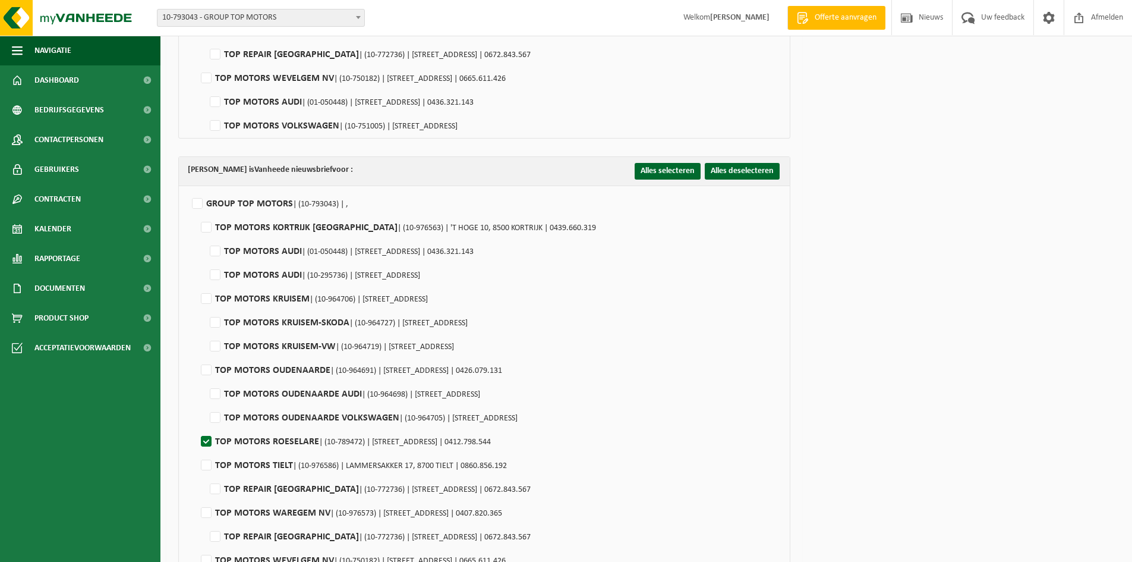
scroll to position [553, 0]
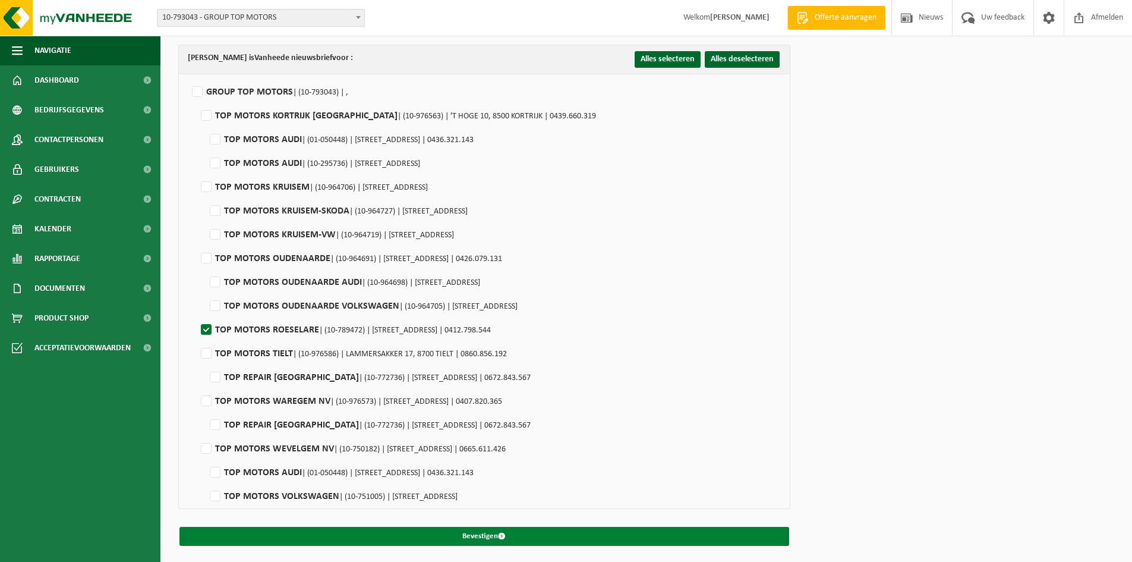
click at [480, 531] on button "Bevestigen" at bounding box center [484, 536] width 610 height 19
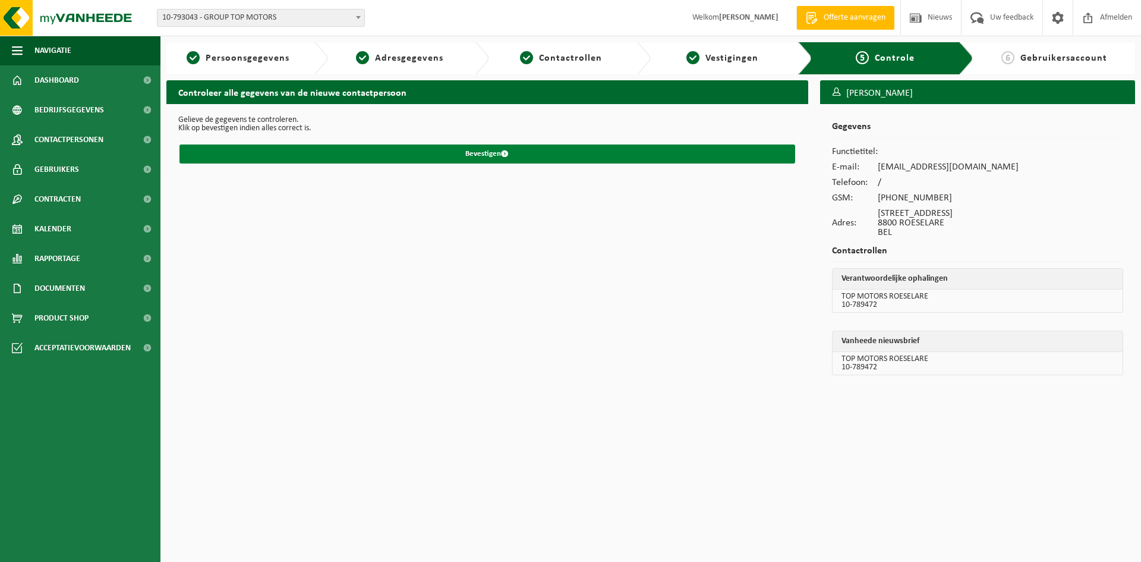
click at [496, 150] on button "Bevestigen" at bounding box center [487, 153] width 616 height 19
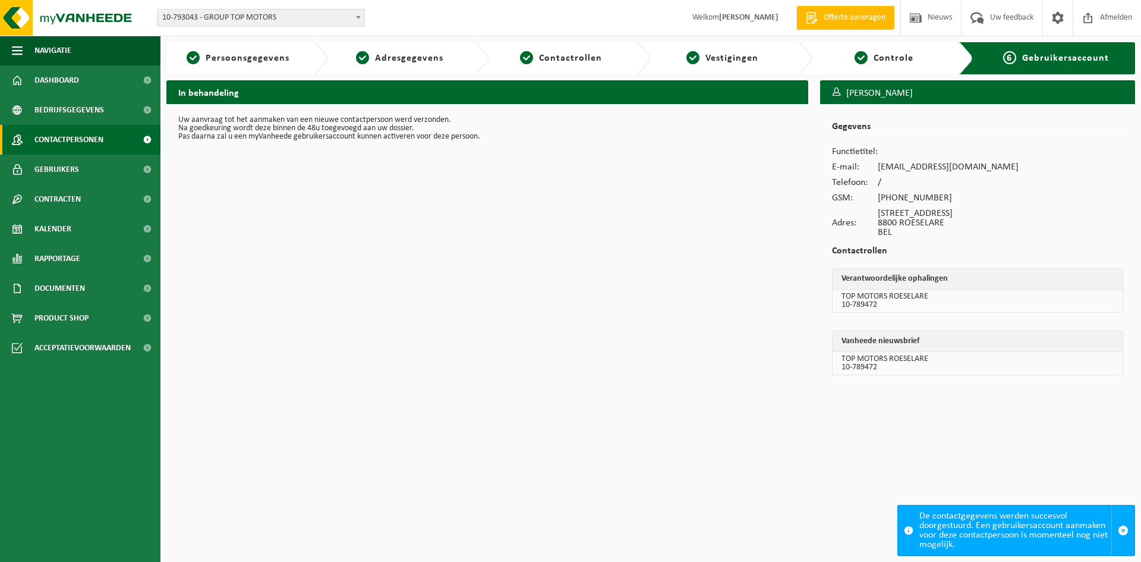
click at [93, 134] on span "Contactpersonen" at bounding box center [68, 140] width 69 height 30
